Goal: Task Accomplishment & Management: Manage account settings

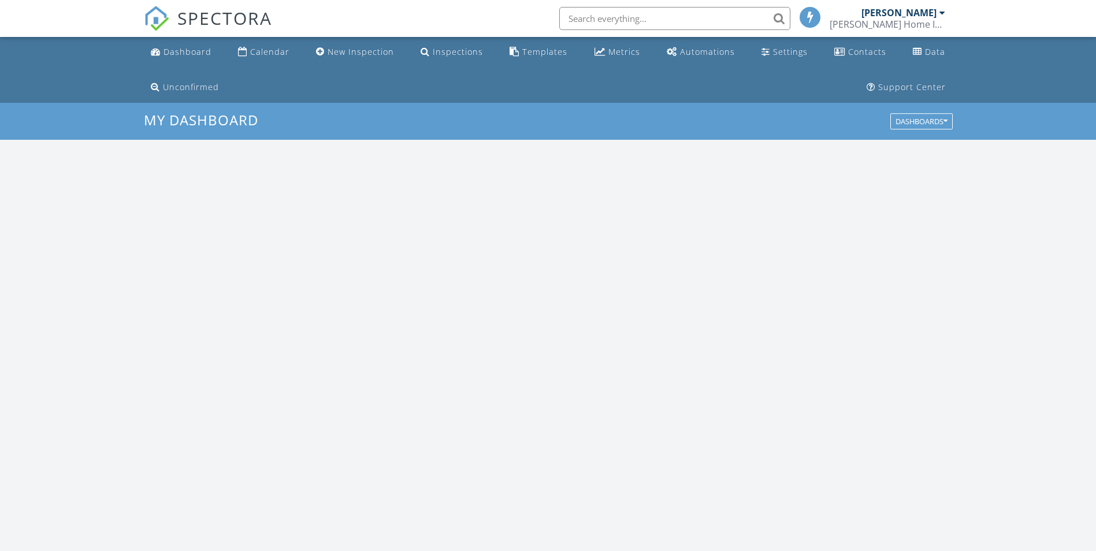
scroll to position [1069, 1114]
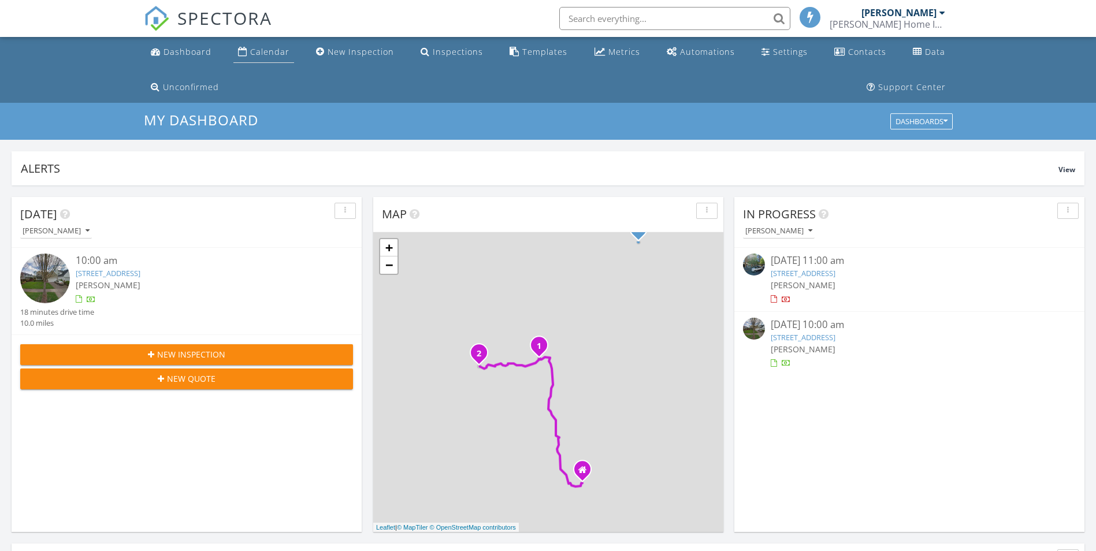
click at [259, 56] on div "Calendar" at bounding box center [269, 51] width 39 height 11
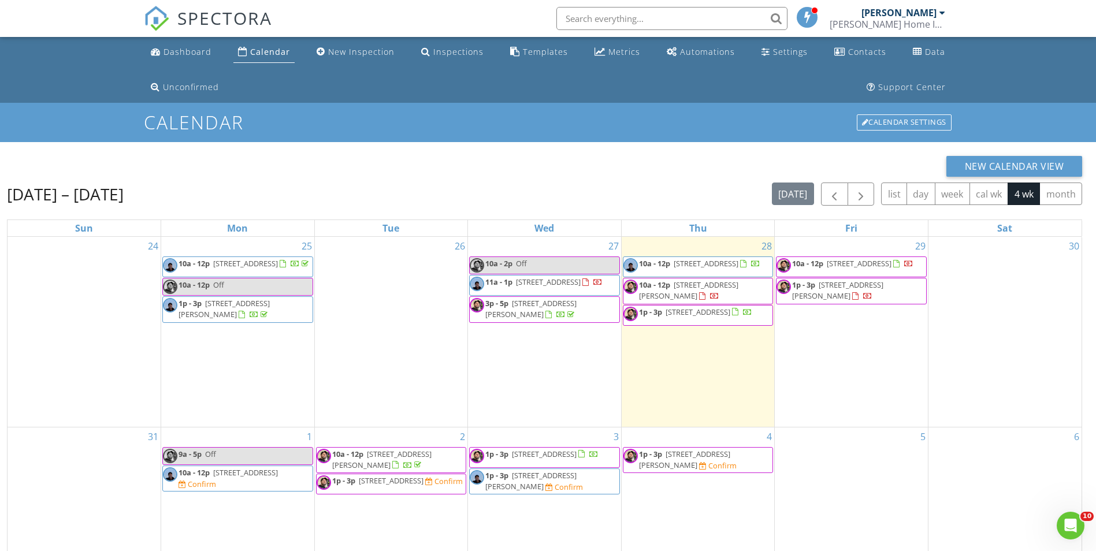
click at [562, 283] on span "1900 S River Dr 1005, Portland 97201" at bounding box center [548, 282] width 65 height 10
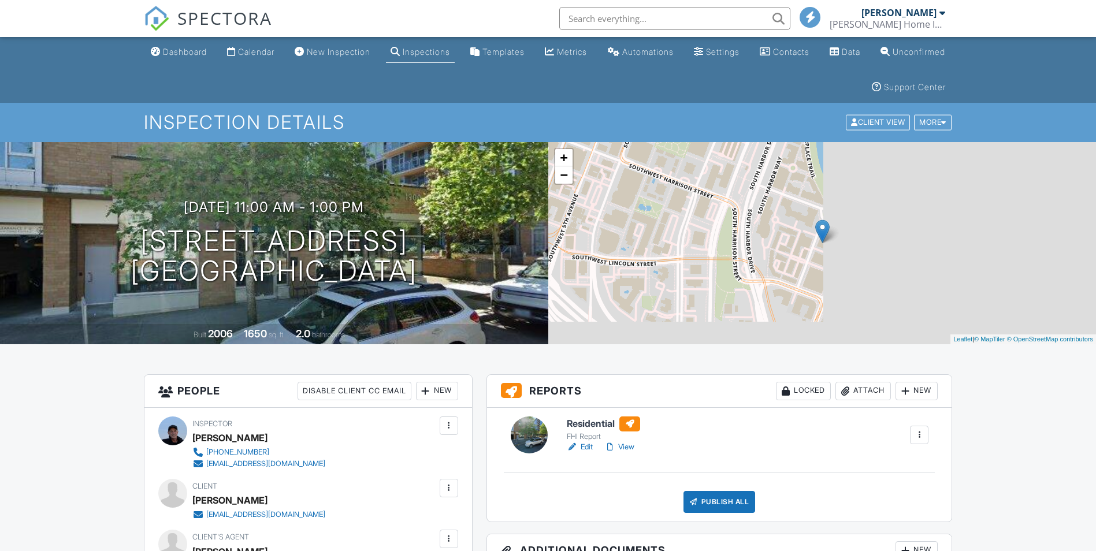
scroll to position [231, 0]
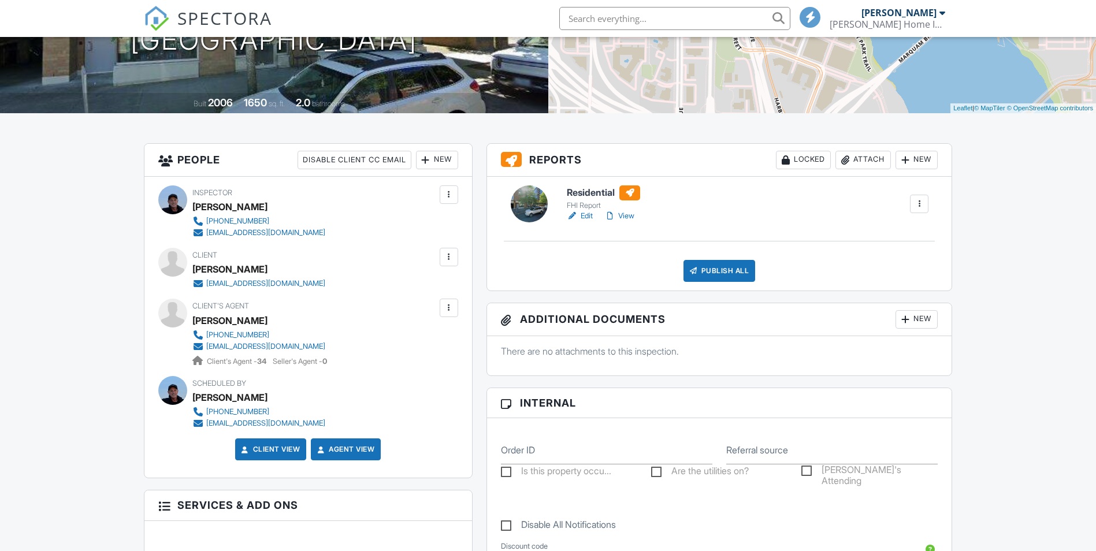
click at [588, 215] on link "Edit" at bounding box center [580, 216] width 26 height 12
